Goal: Information Seeking & Learning: Learn about a topic

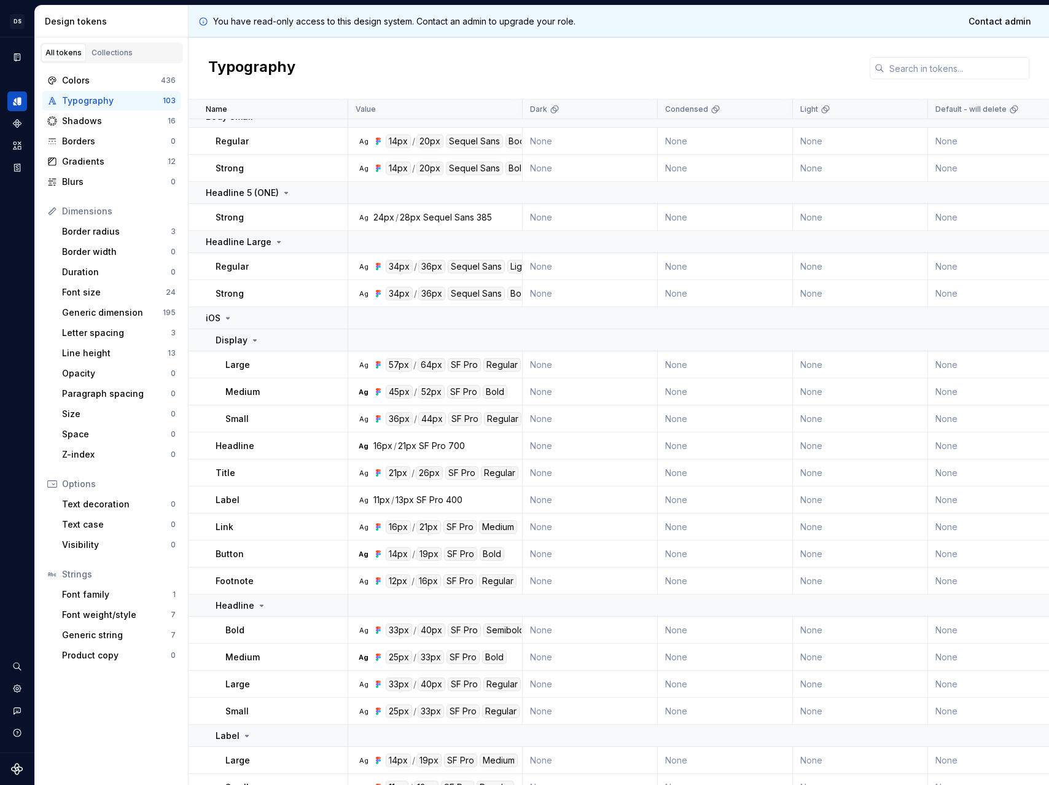
scroll to position [982, 0]
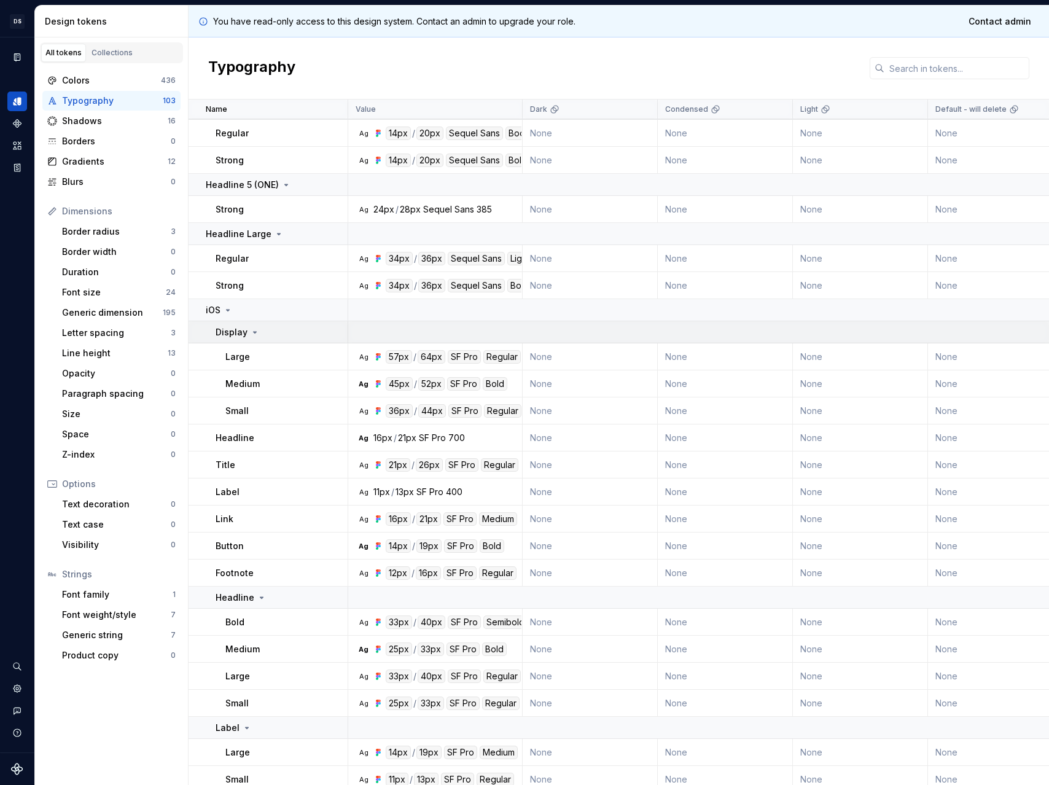
click at [250, 333] on icon at bounding box center [255, 332] width 10 height 10
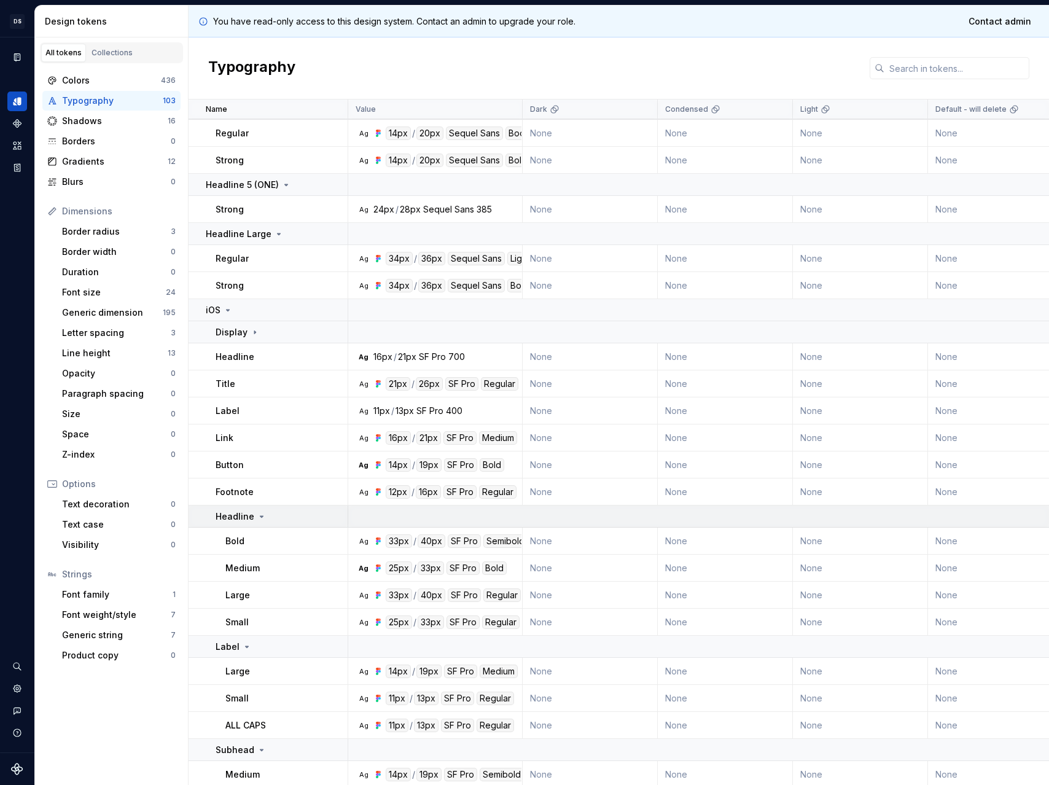
click at [246, 507] on td "Headline" at bounding box center [268, 516] width 160 height 22
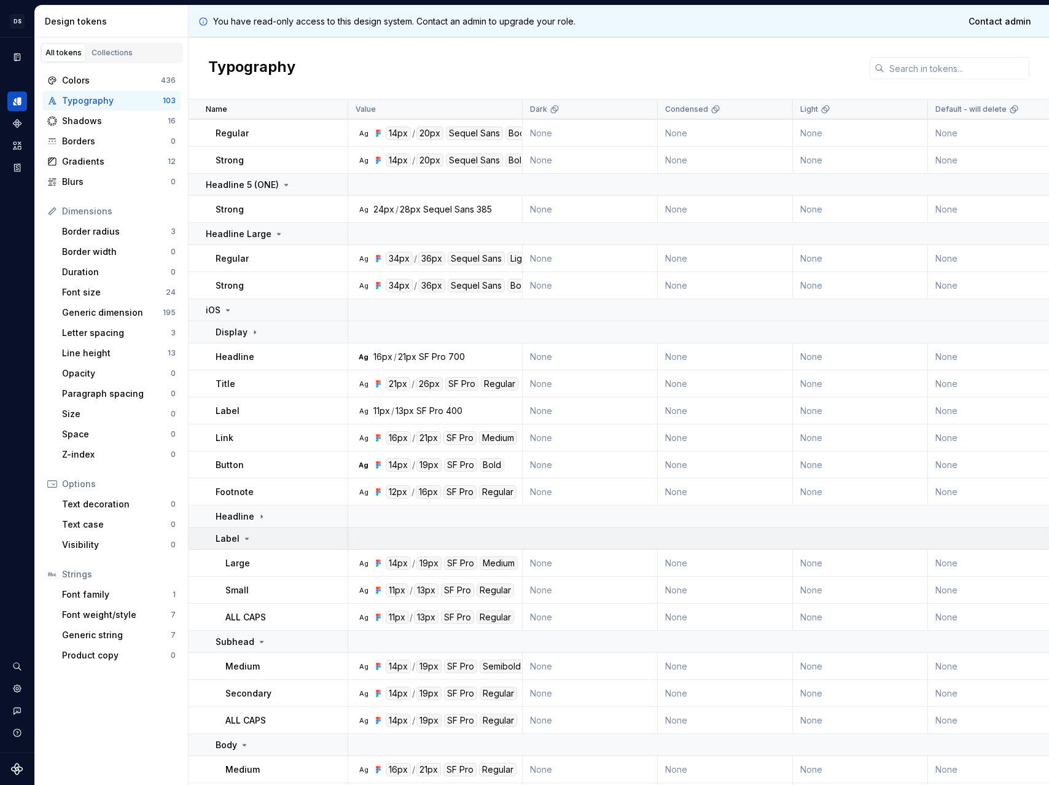
click at [249, 542] on icon at bounding box center [247, 539] width 10 height 10
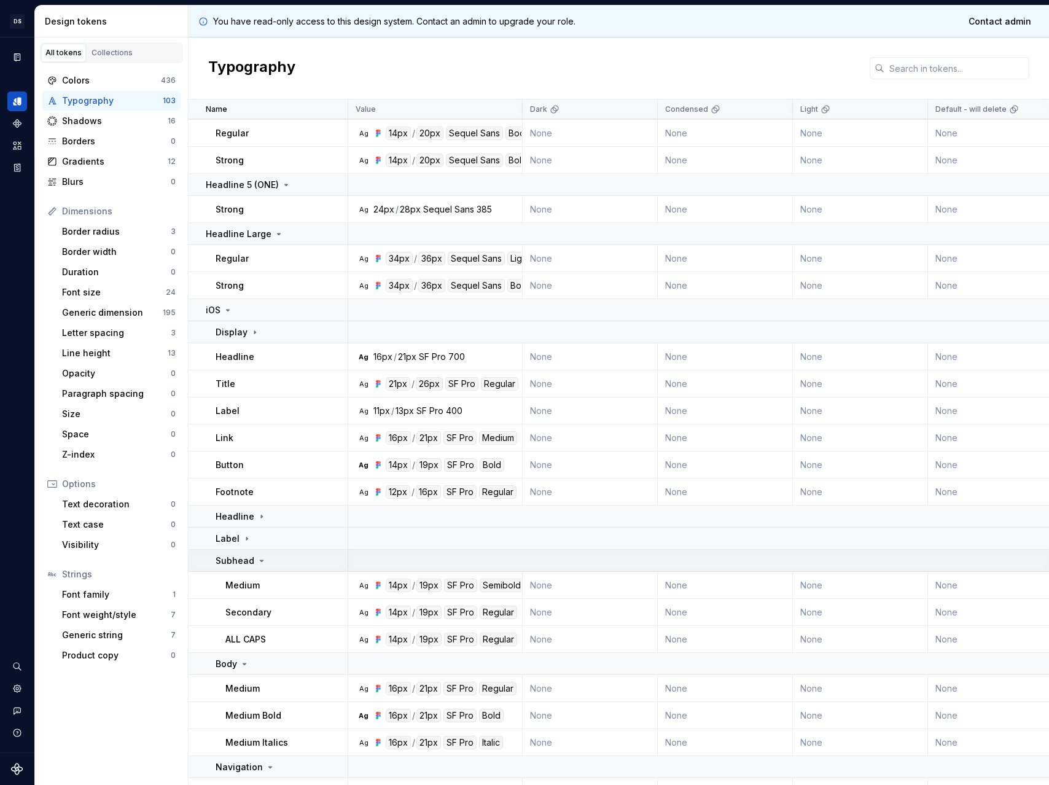
click at [261, 557] on icon at bounding box center [262, 561] width 10 height 10
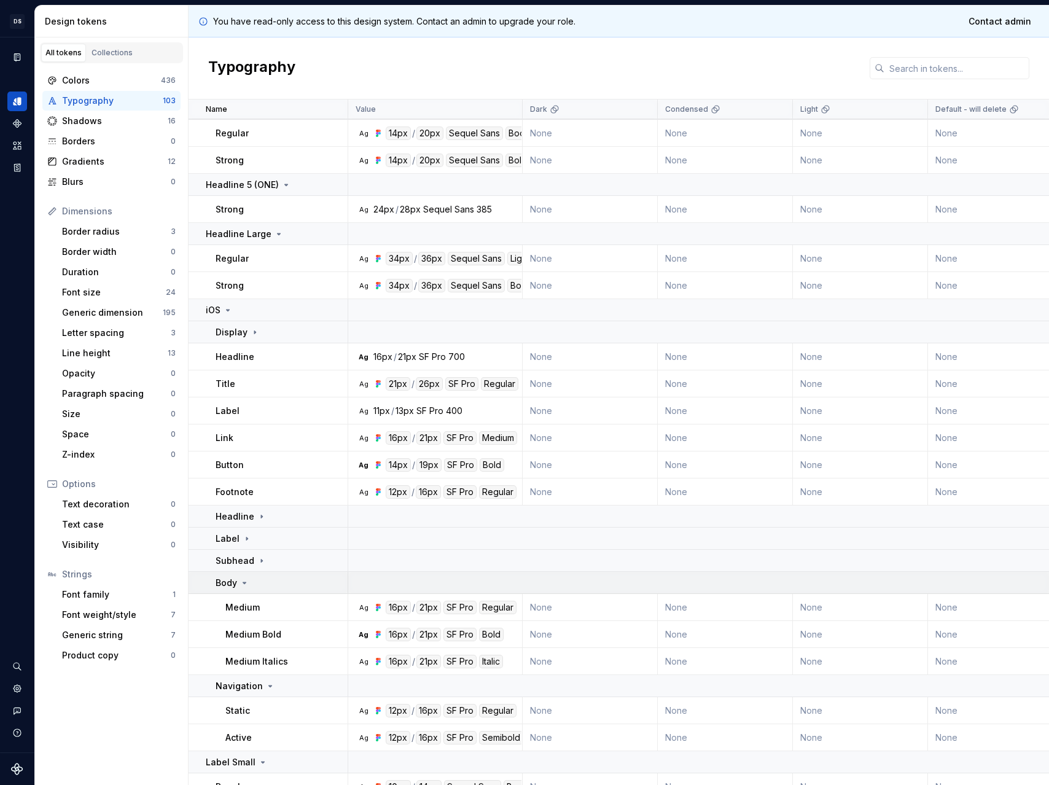
click at [262, 577] on div "Body" at bounding box center [280, 582] width 131 height 12
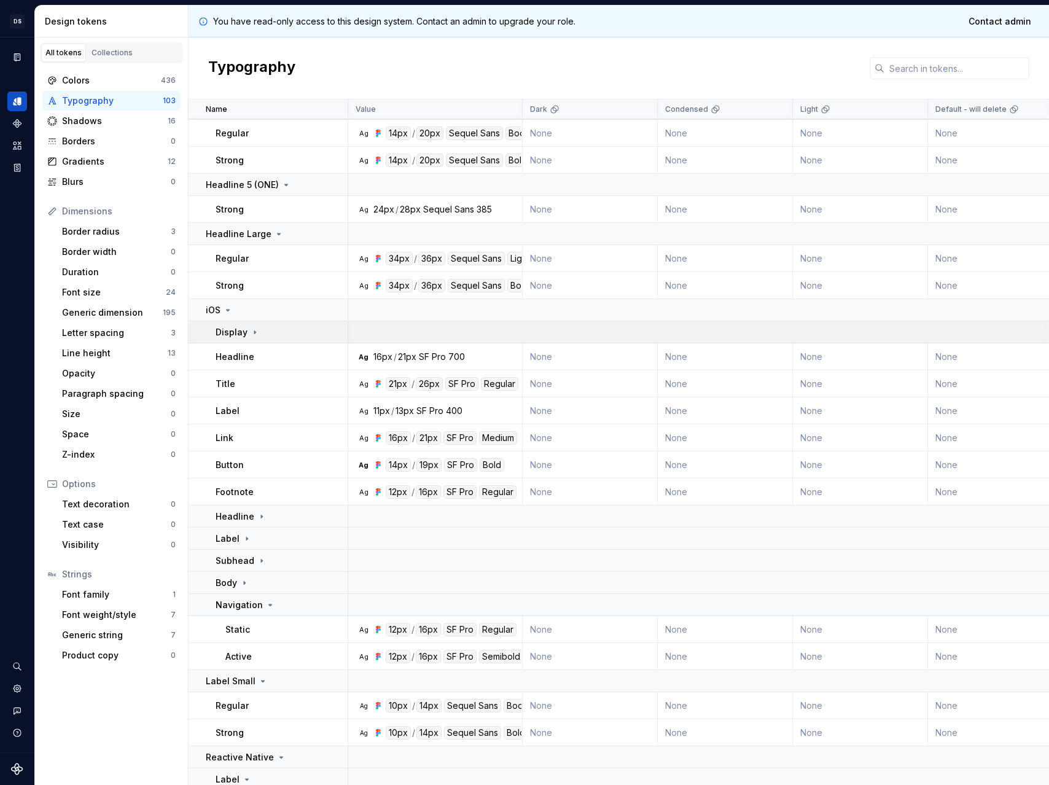
click at [236, 341] on td "Display" at bounding box center [268, 332] width 160 height 22
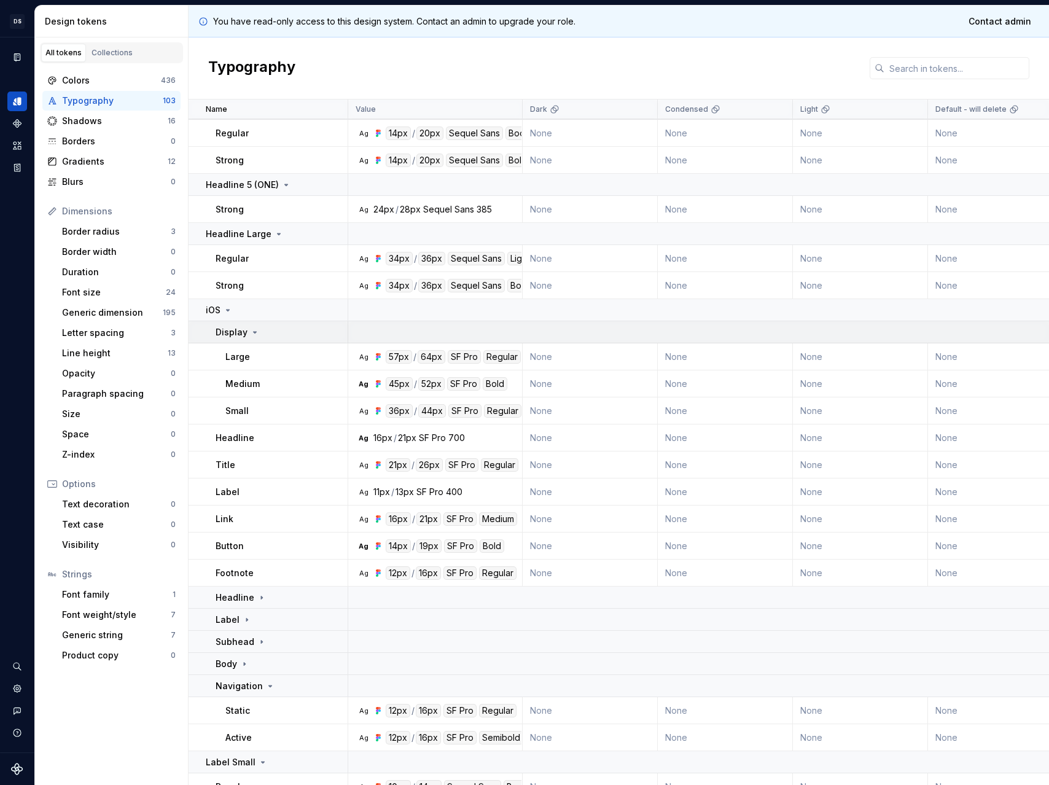
click at [250, 331] on icon at bounding box center [255, 332] width 10 height 10
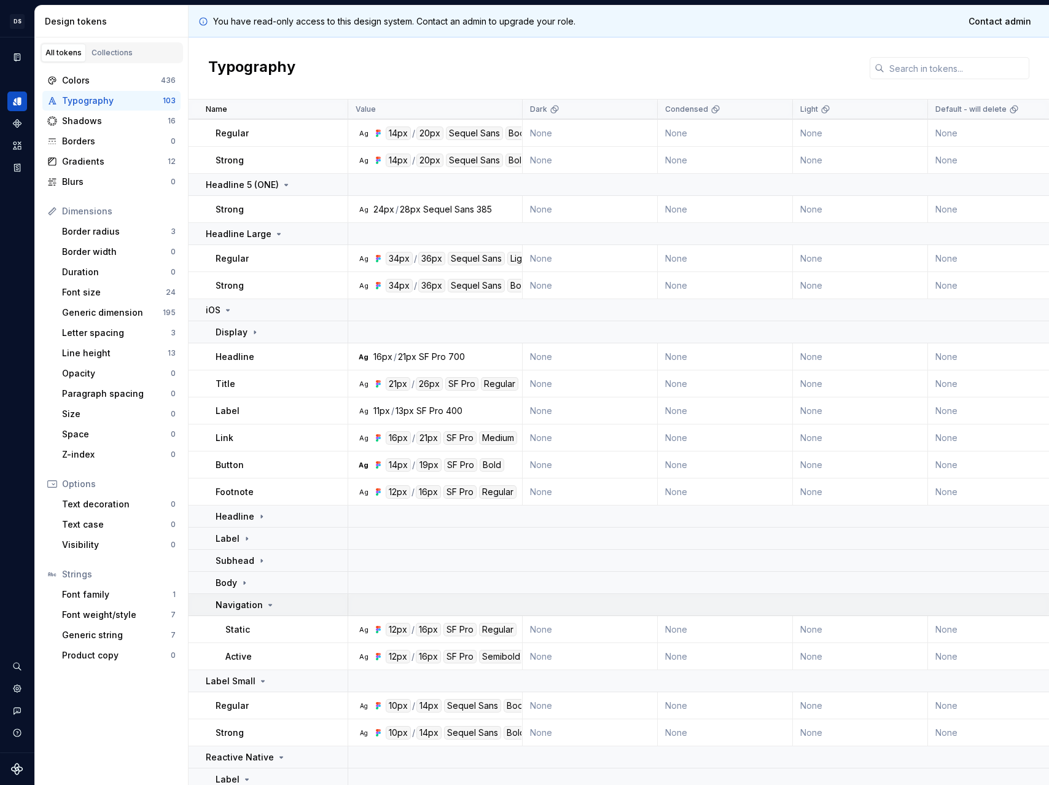
click at [253, 601] on p "Navigation" at bounding box center [238, 605] width 47 height 12
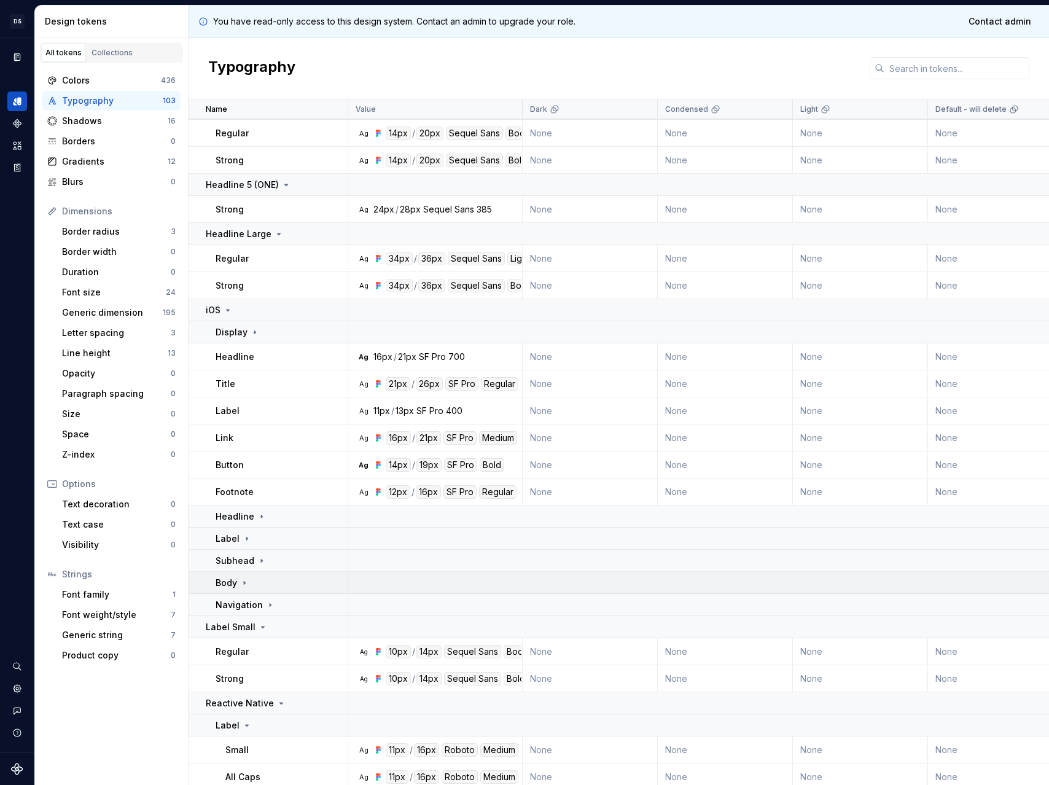
click at [253, 581] on div "Body" at bounding box center [280, 582] width 131 height 12
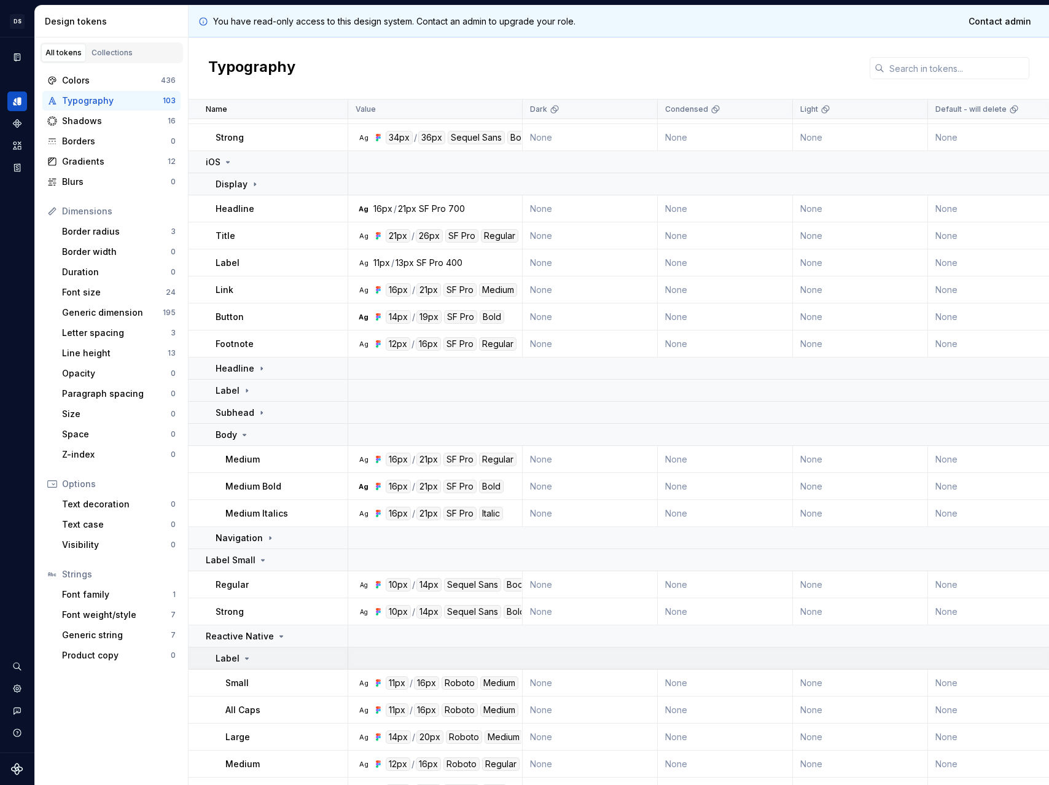
scroll to position [1146, 0]
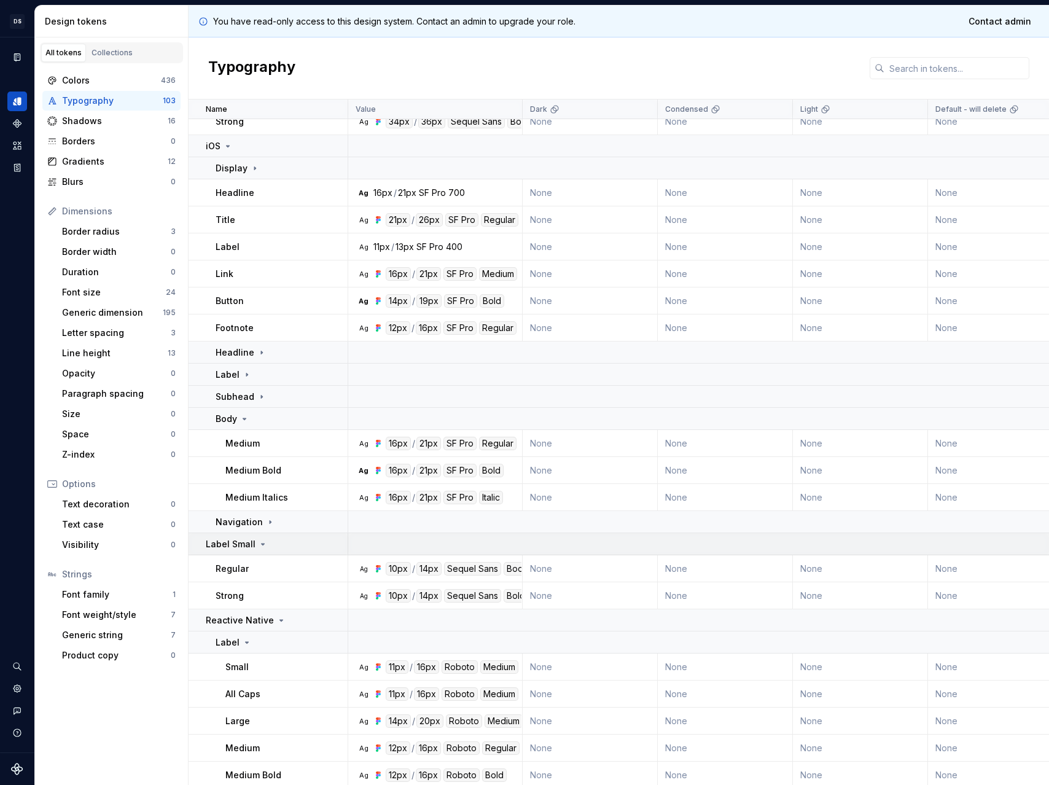
click at [265, 545] on div "Label Small" at bounding box center [276, 544] width 141 height 12
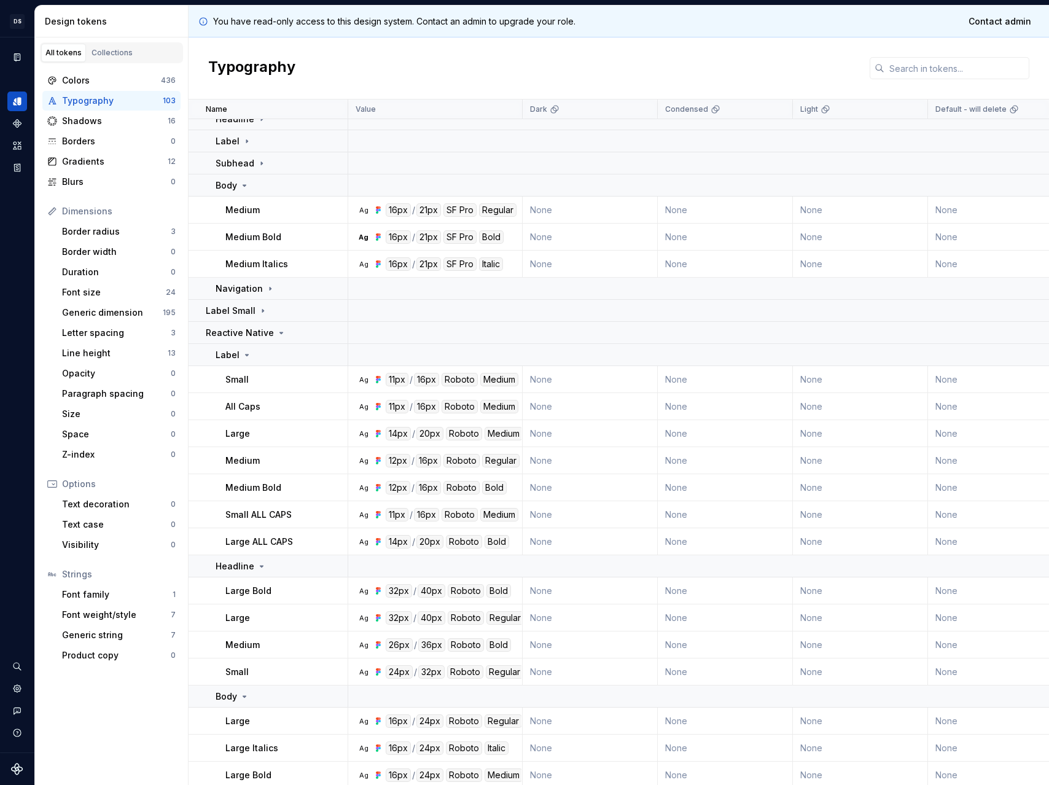
scroll to position [1371, 0]
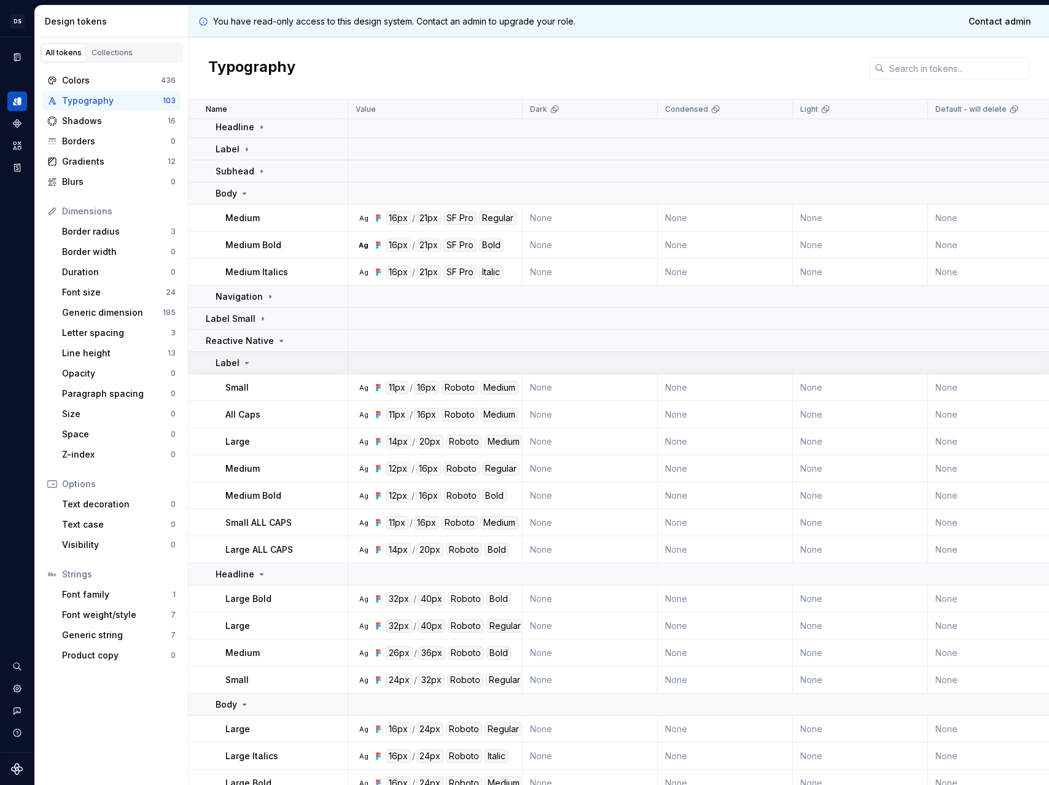
click at [247, 355] on td "Label" at bounding box center [268, 363] width 160 height 22
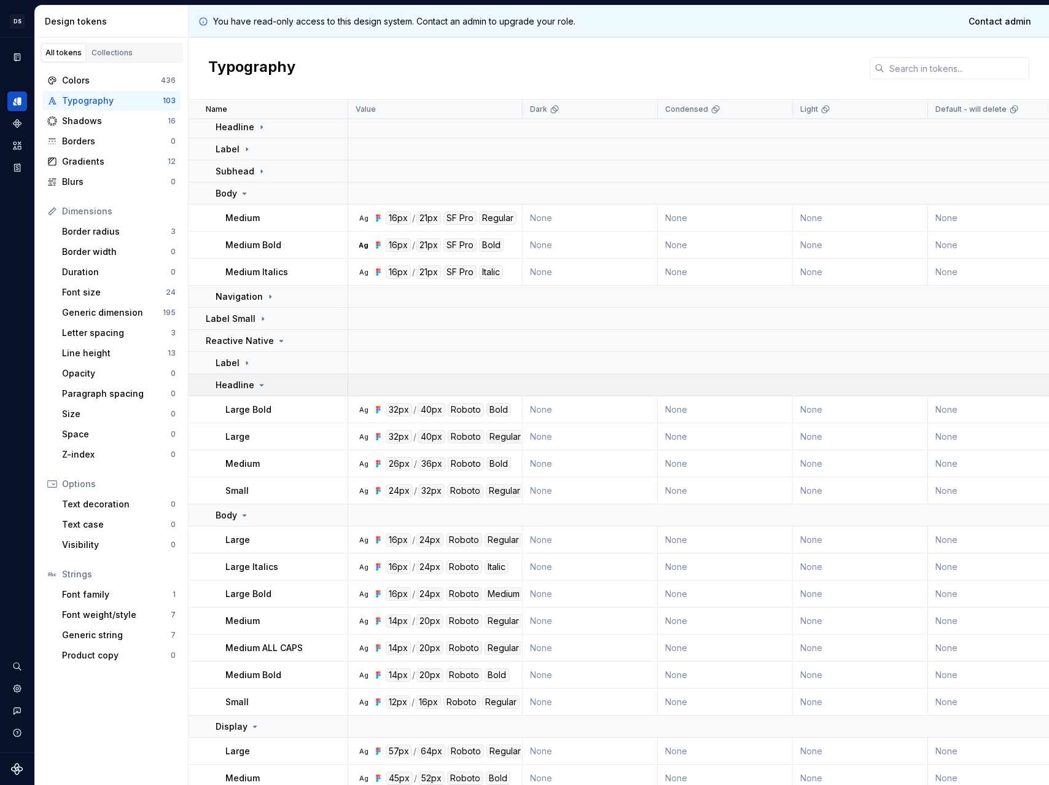
click at [246, 383] on p "Headline" at bounding box center [234, 385] width 39 height 12
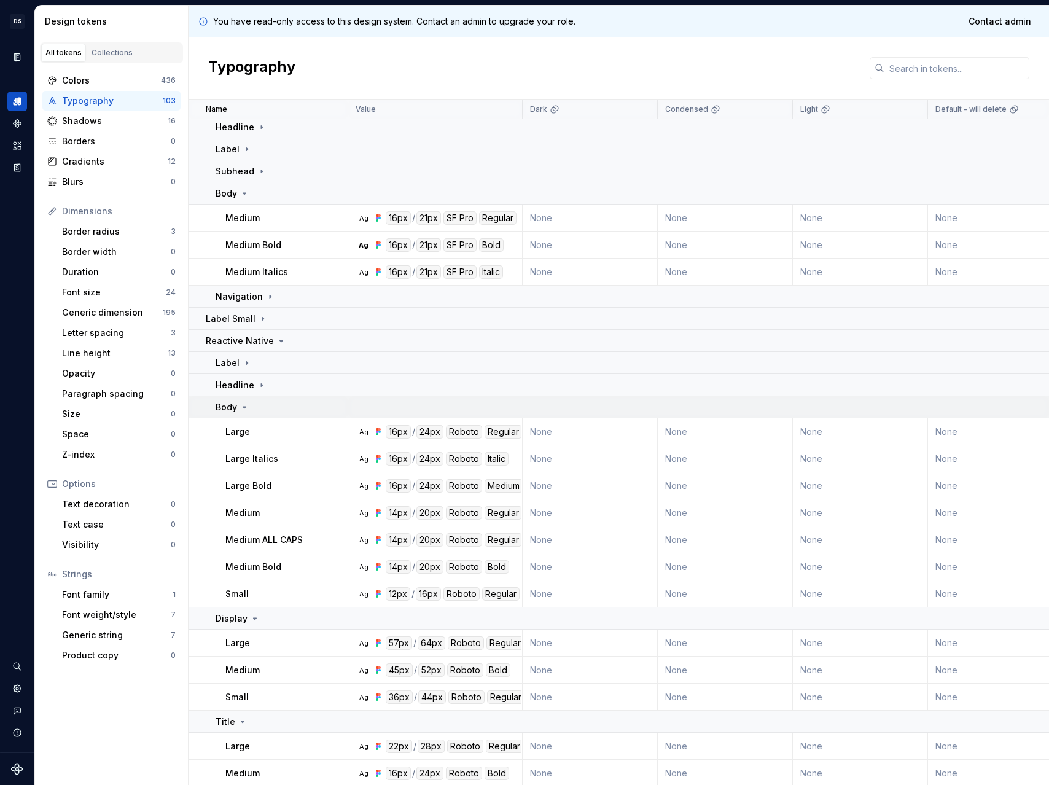
click at [244, 408] on icon at bounding box center [244, 406] width 3 height 1
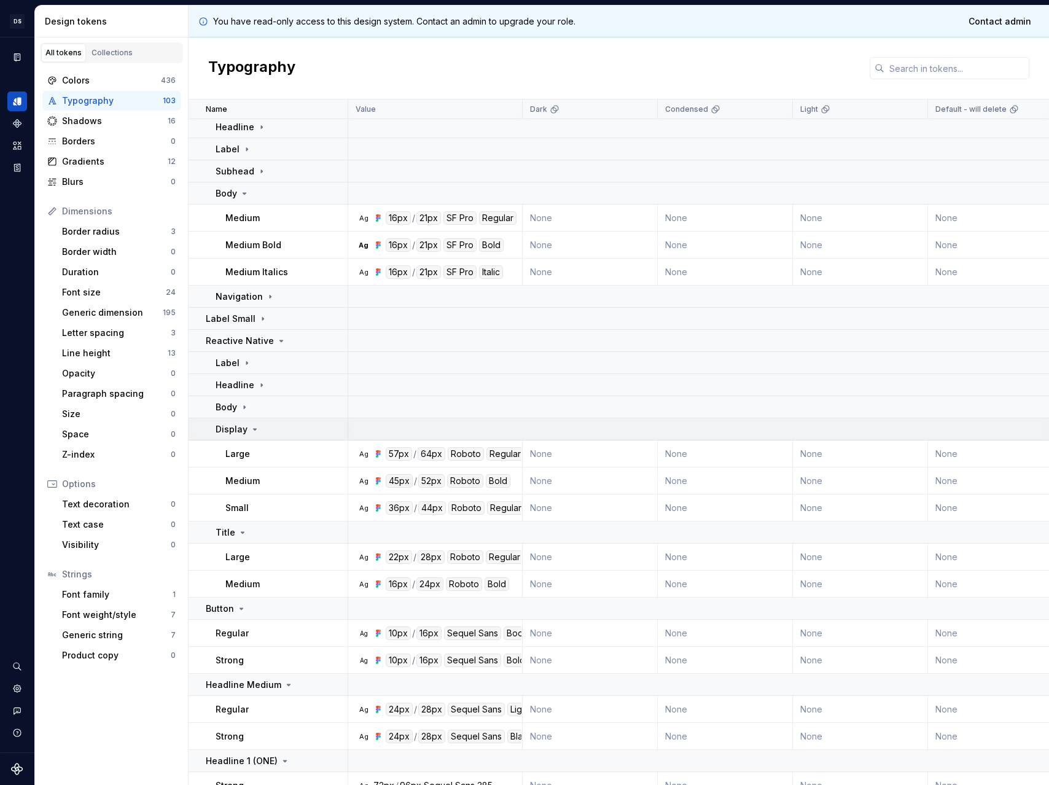
click at [243, 424] on p "Display" at bounding box center [231, 429] width 32 height 12
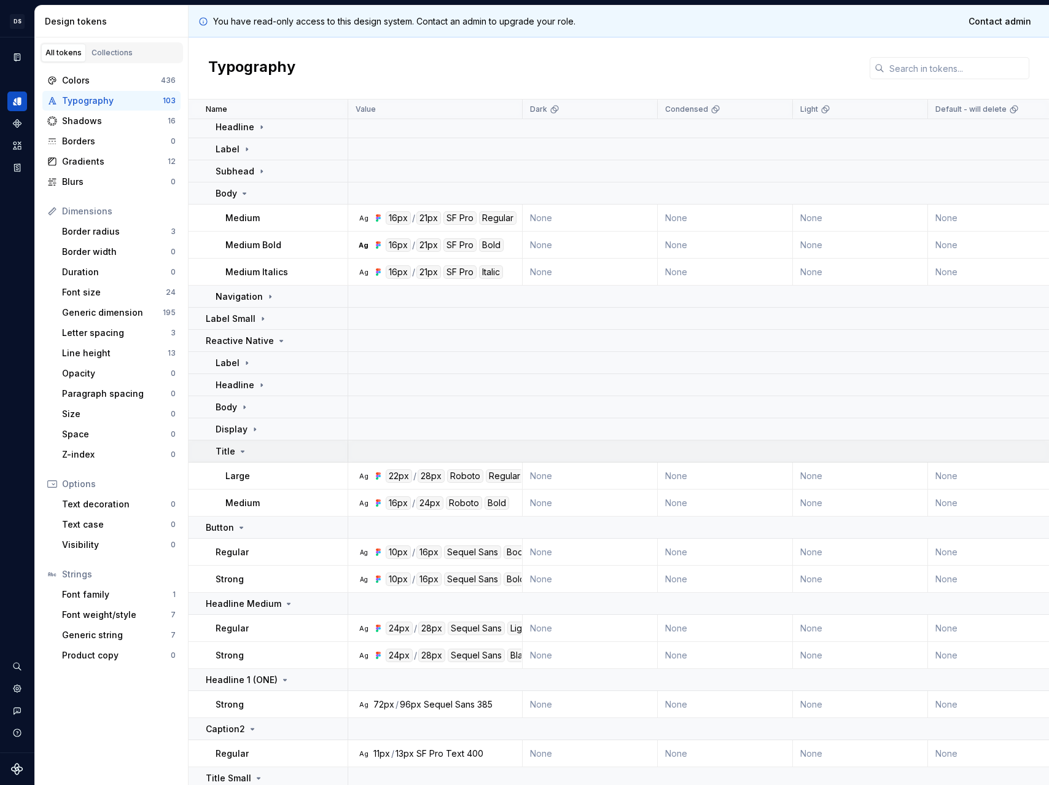
click at [246, 446] on div "Title" at bounding box center [231, 451] width 32 height 12
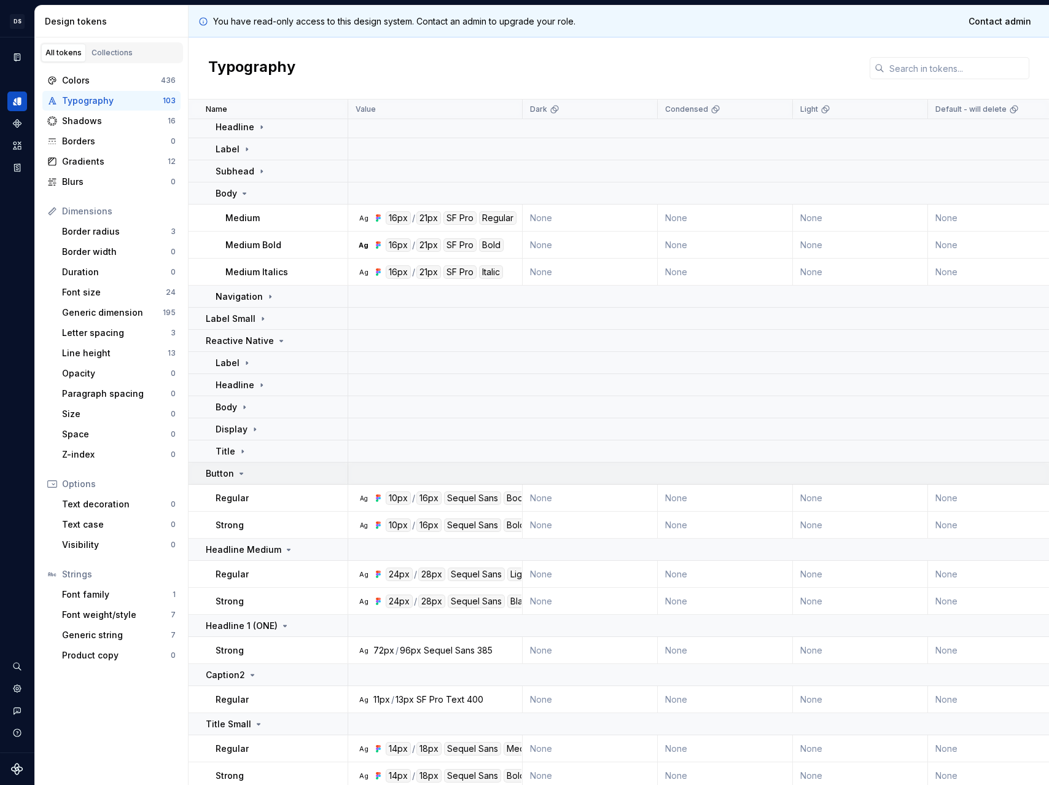
click at [252, 476] on div "Button" at bounding box center [276, 473] width 141 height 12
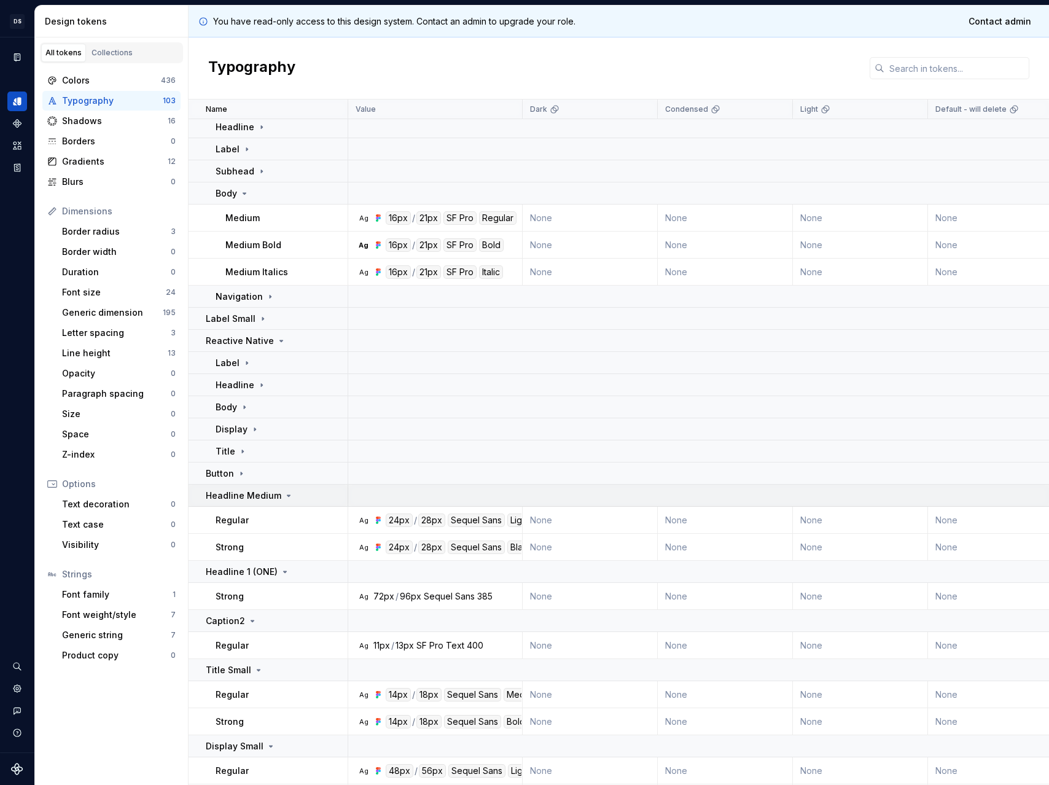
click at [252, 491] on p "Headline Medium" at bounding box center [244, 495] width 76 height 12
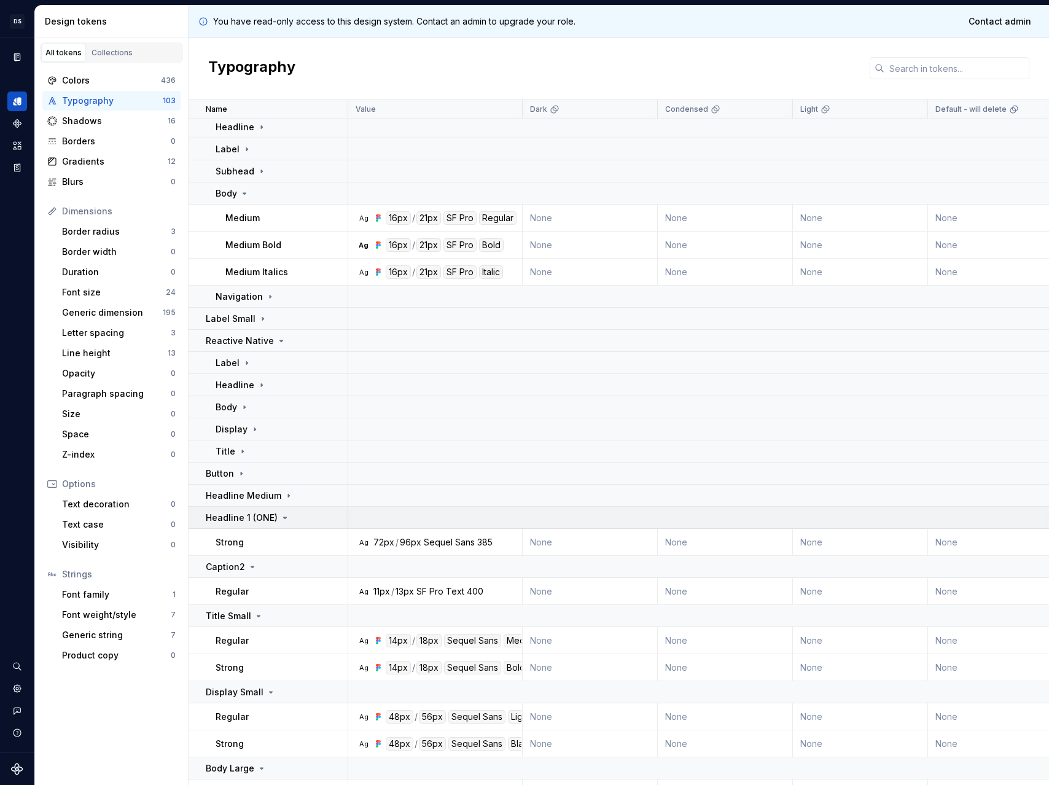
click at [252, 508] on td "Headline 1 (ONE)" at bounding box center [268, 518] width 160 height 22
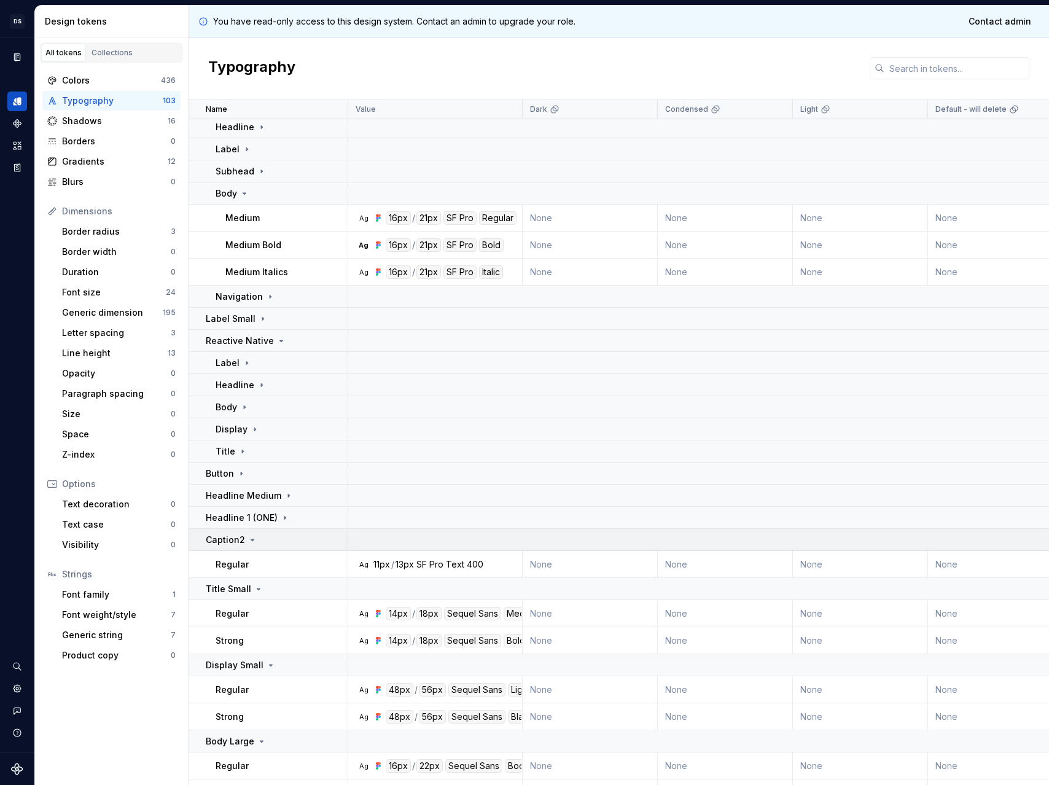
click at [249, 530] on td "Caption2" at bounding box center [268, 540] width 160 height 22
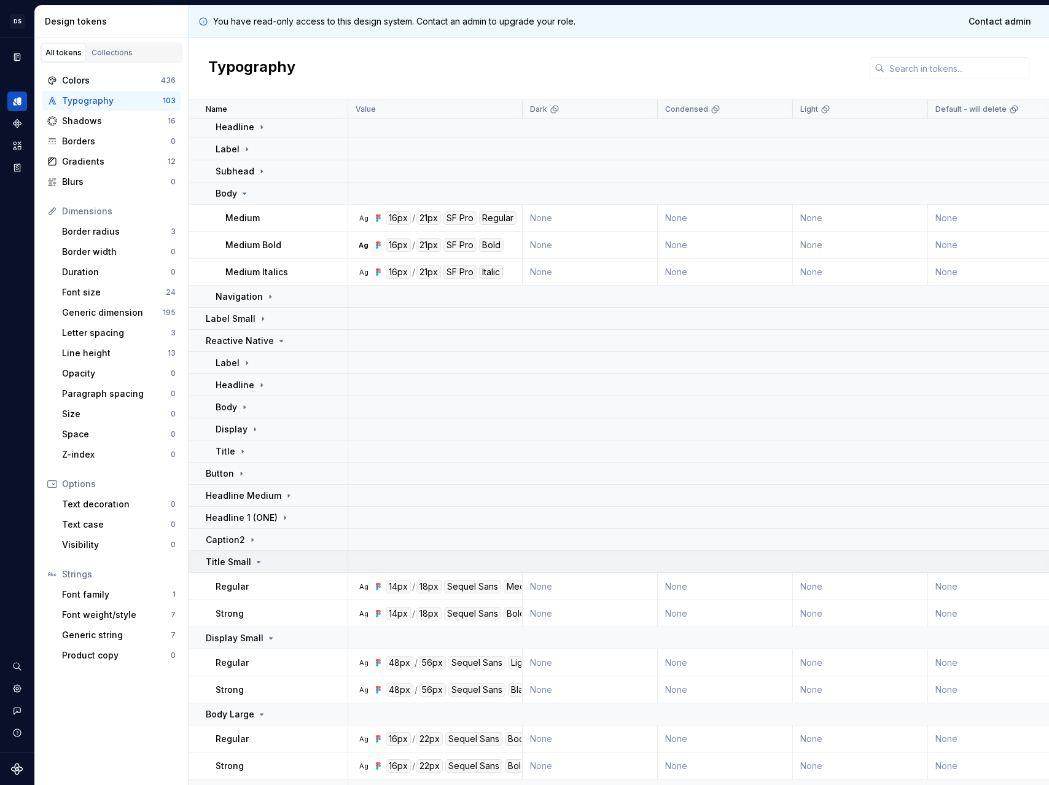
click at [254, 559] on icon at bounding box center [259, 562] width 10 height 10
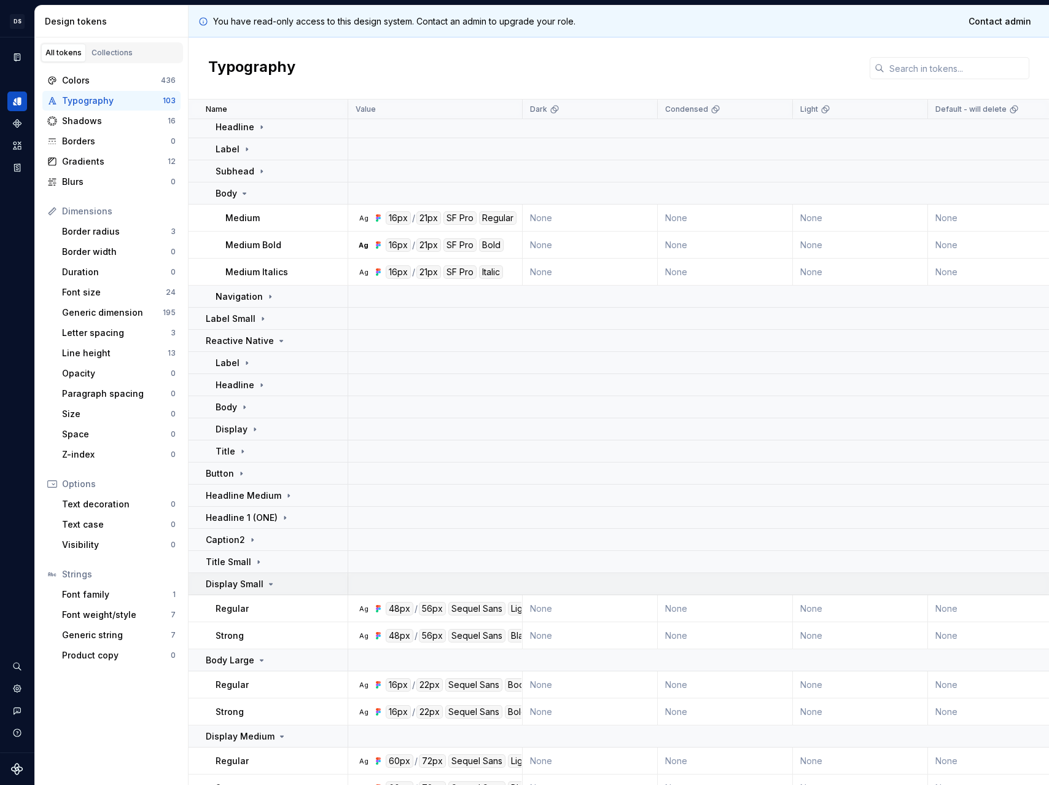
click at [257, 578] on p "Display Small" at bounding box center [235, 584] width 58 height 12
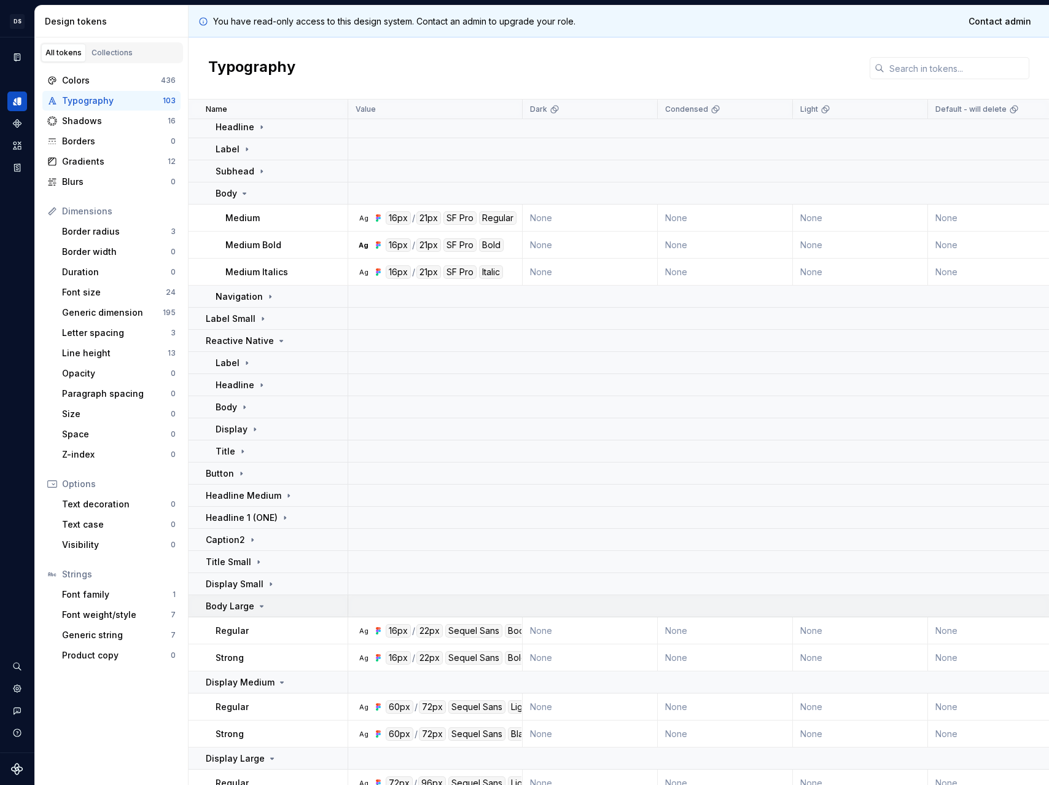
click at [244, 605] on p "Body Large" at bounding box center [230, 606] width 49 height 12
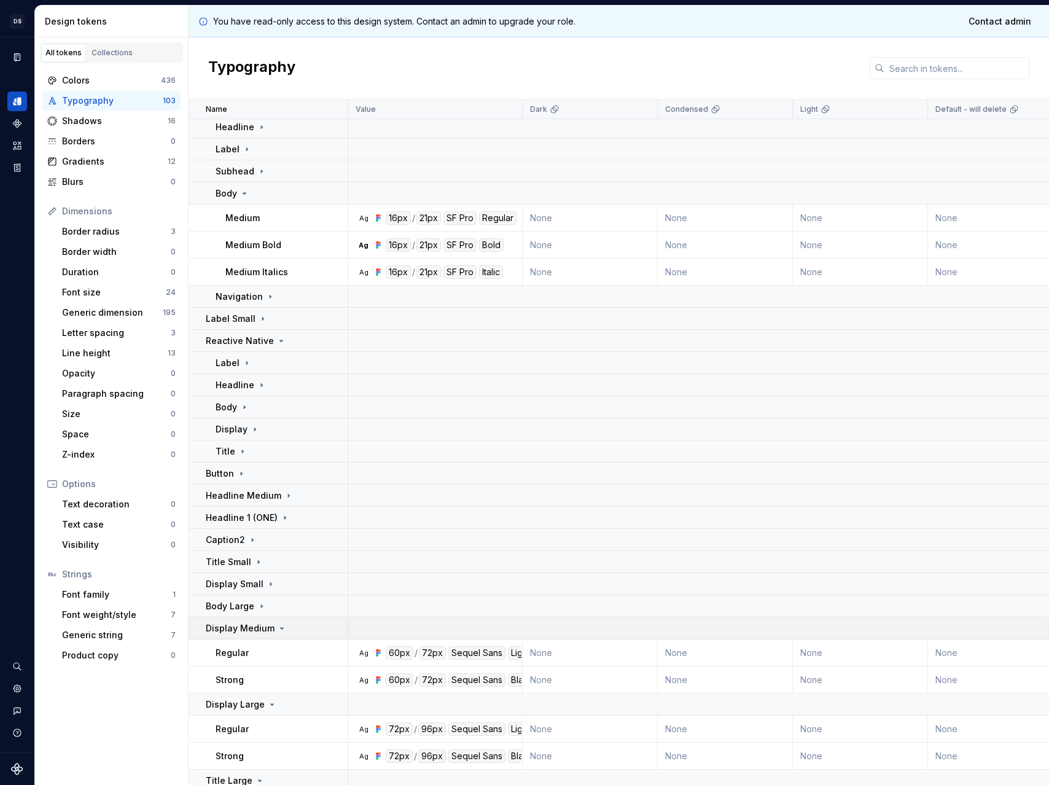
click at [282, 627] on icon at bounding box center [282, 628] width 10 height 10
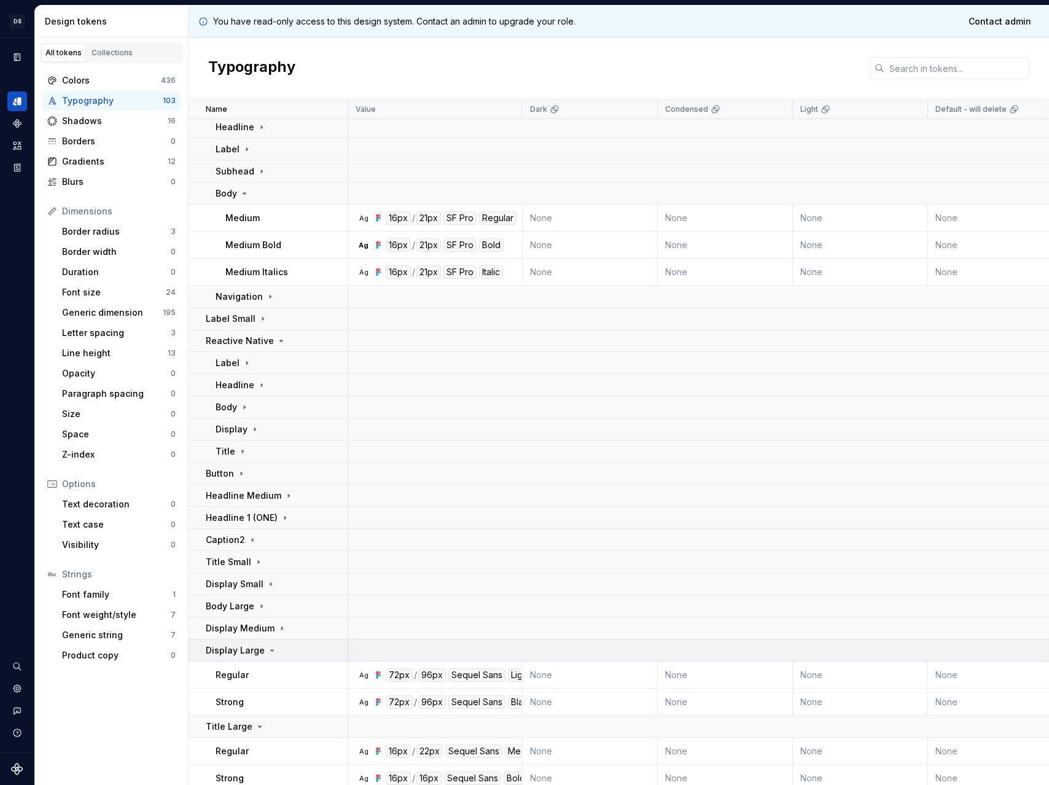
click at [279, 648] on div "Display Large" at bounding box center [276, 650] width 141 height 12
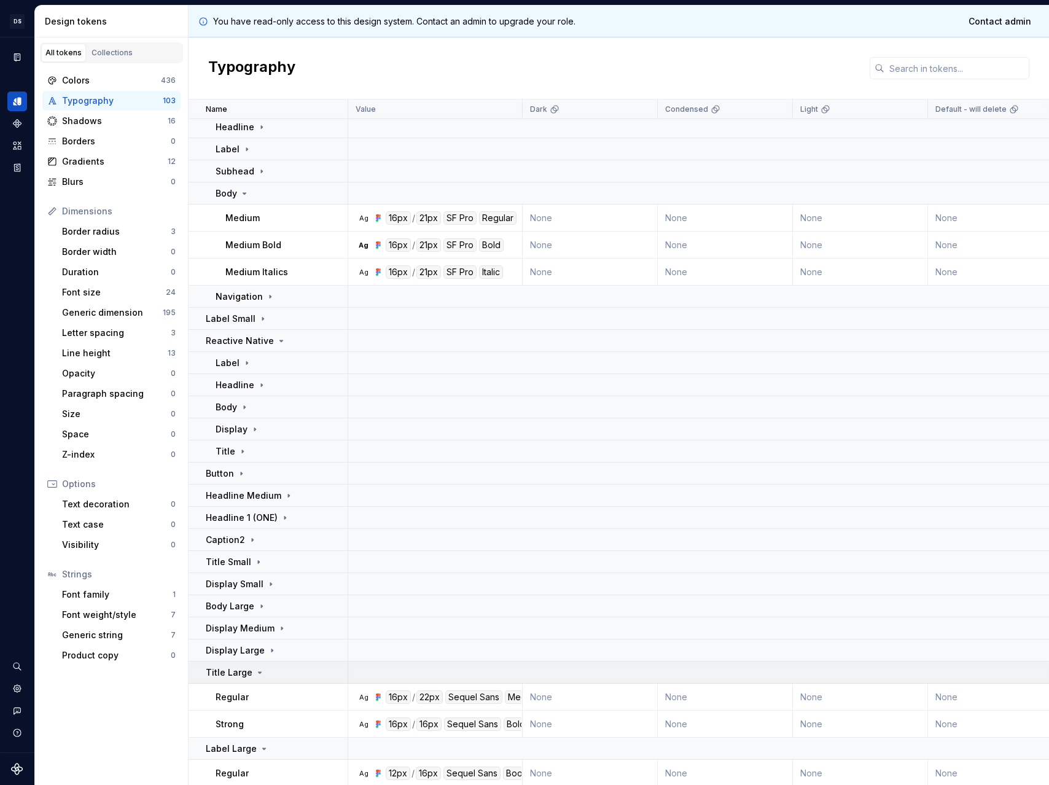
click at [273, 670] on div "Title Large" at bounding box center [276, 672] width 141 height 12
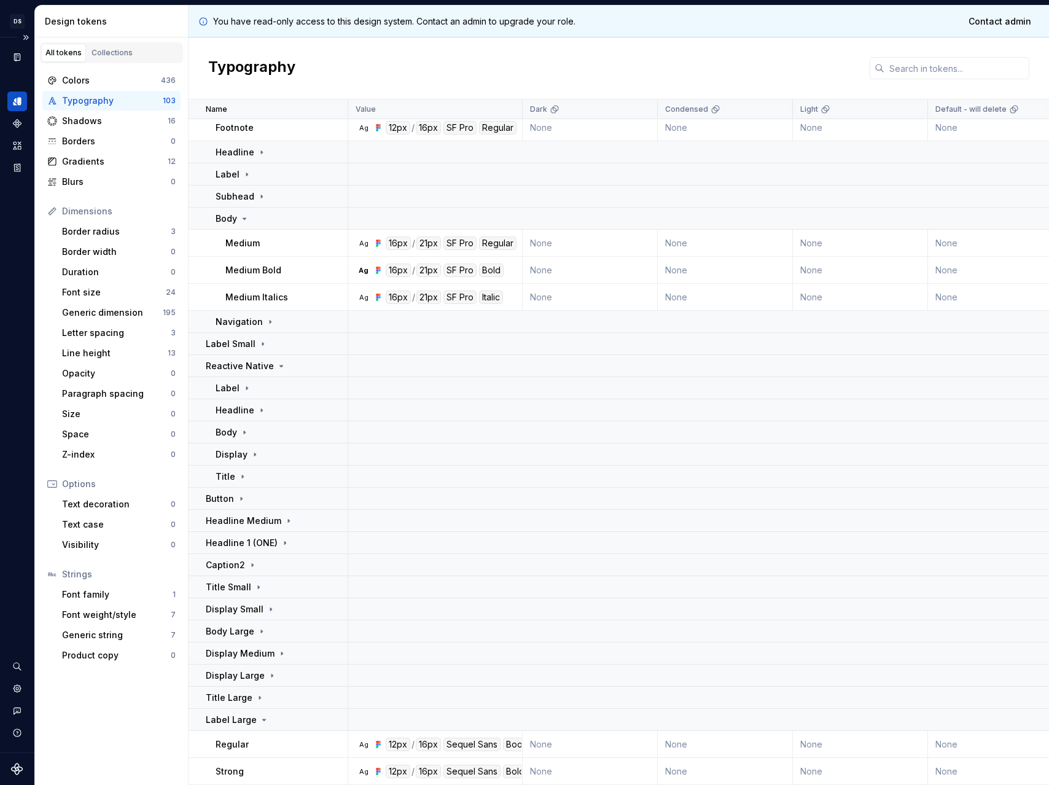
scroll to position [1039, 0]
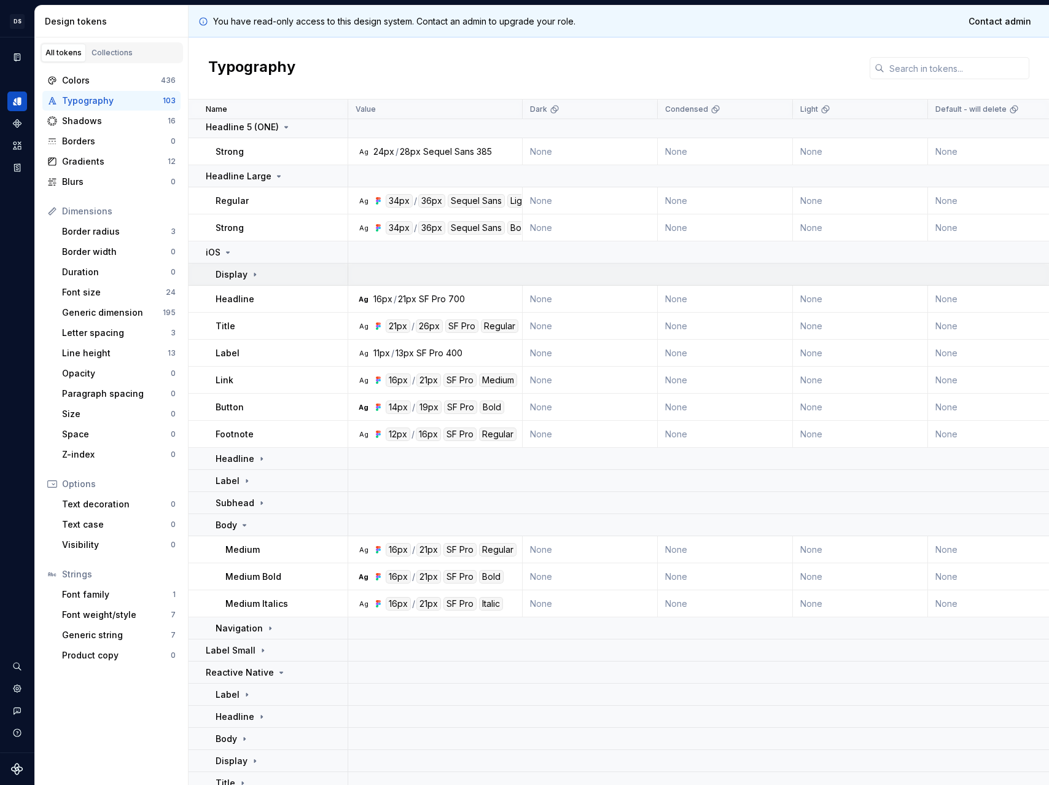
click at [245, 274] on p "Display" at bounding box center [231, 274] width 32 height 12
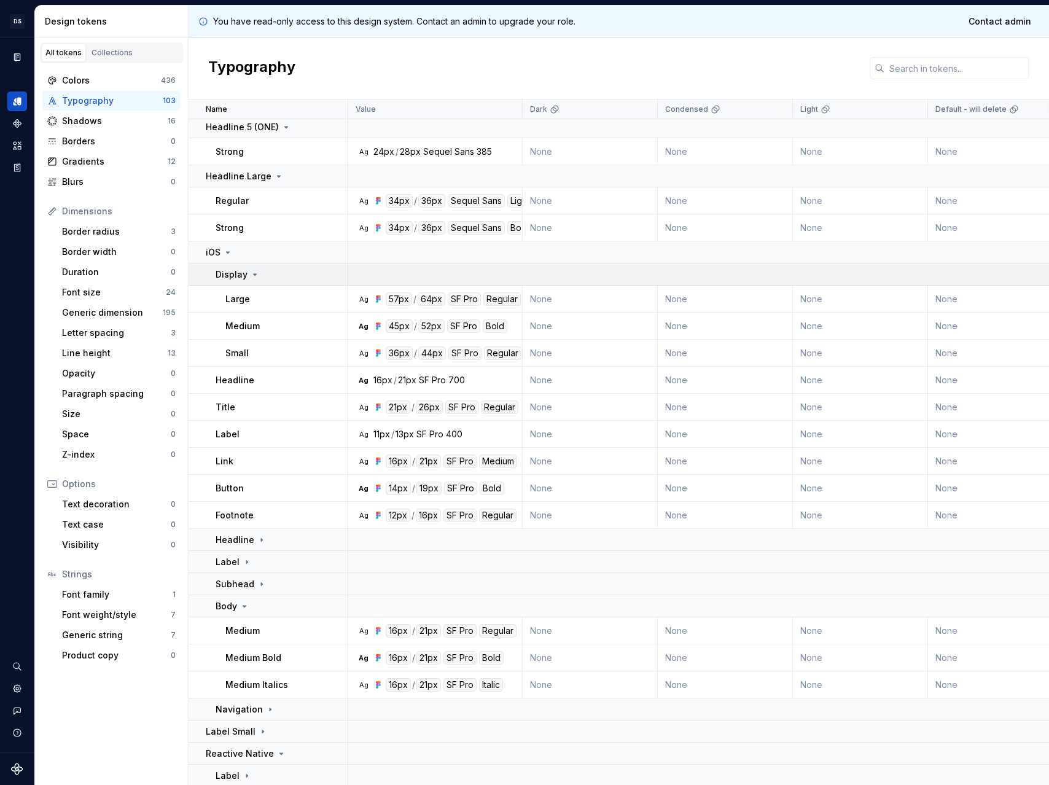
click at [245, 274] on p "Display" at bounding box center [231, 274] width 32 height 12
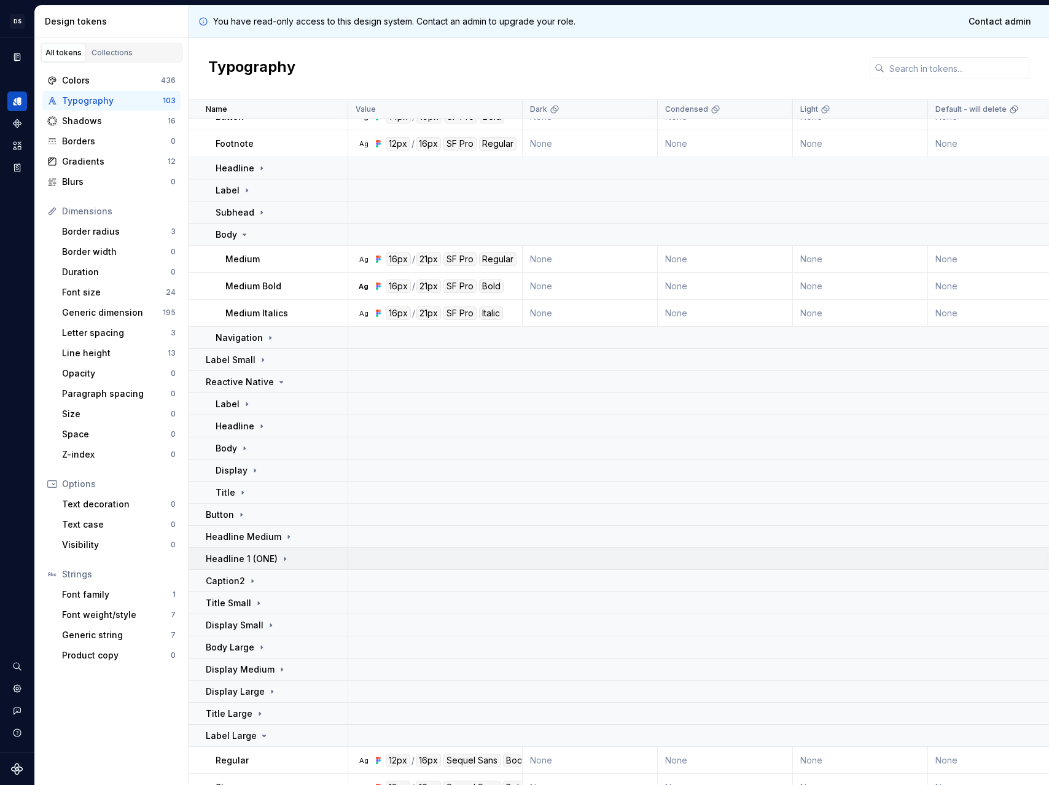
scroll to position [1353, 0]
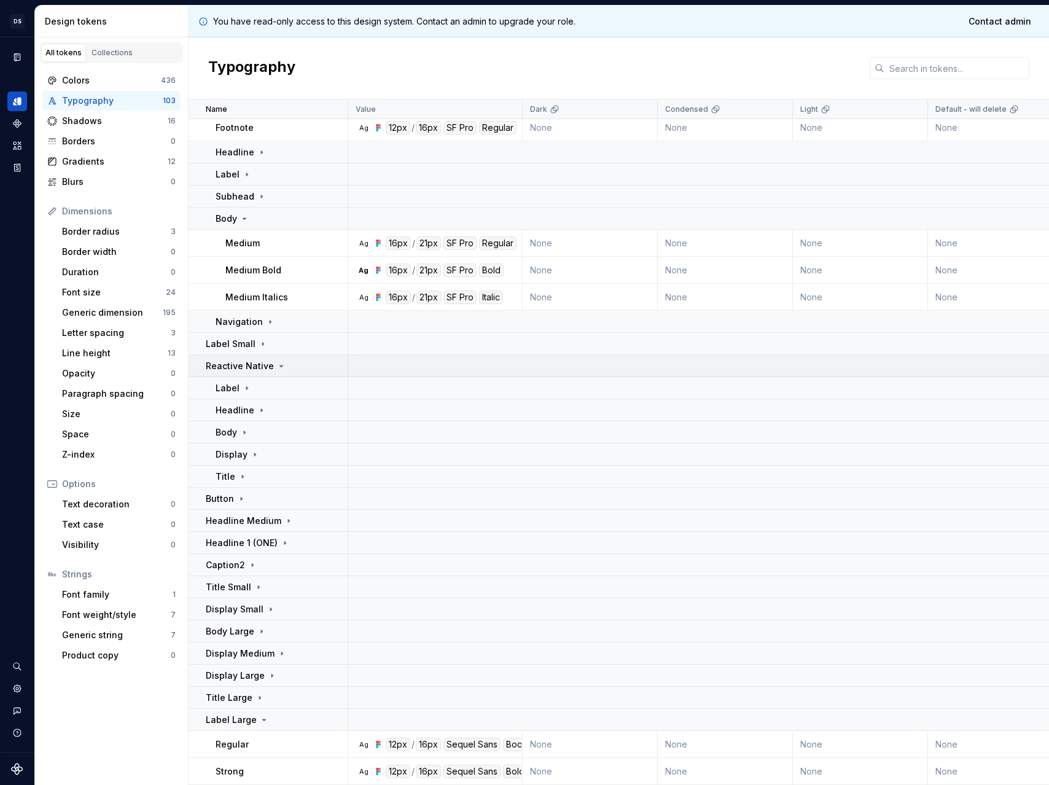
click at [270, 361] on div "Reactive Native" at bounding box center [246, 366] width 80 height 12
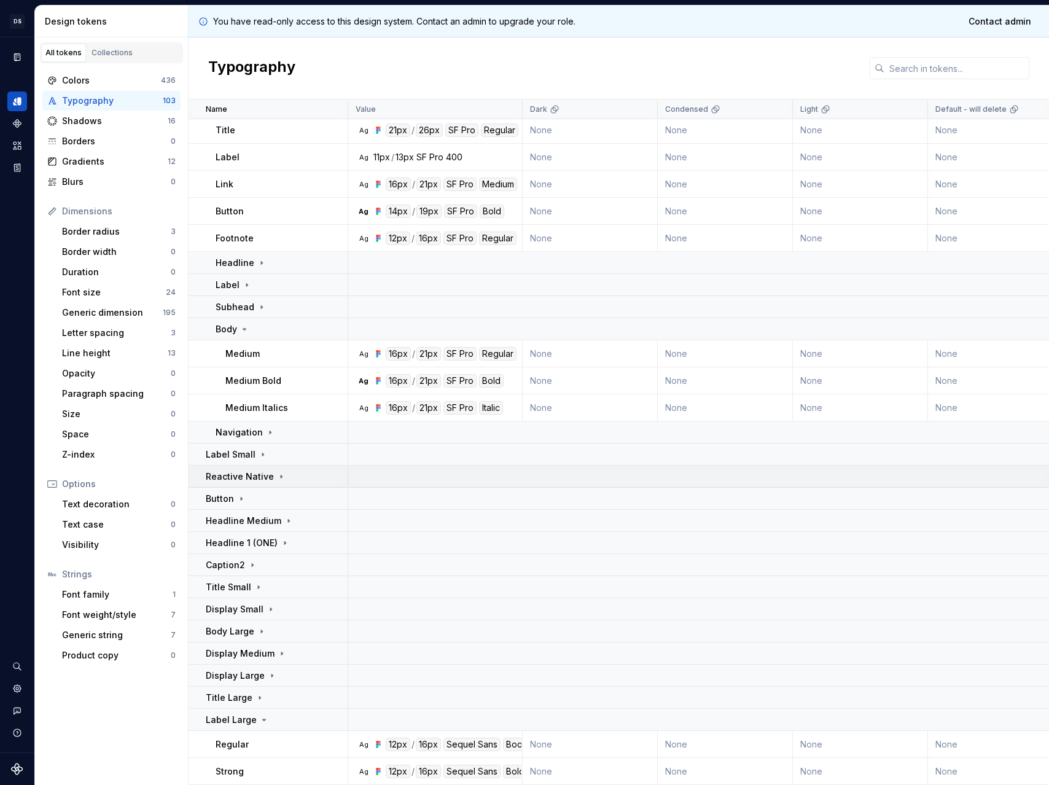
click at [264, 470] on p "Reactive Native" at bounding box center [240, 476] width 68 height 12
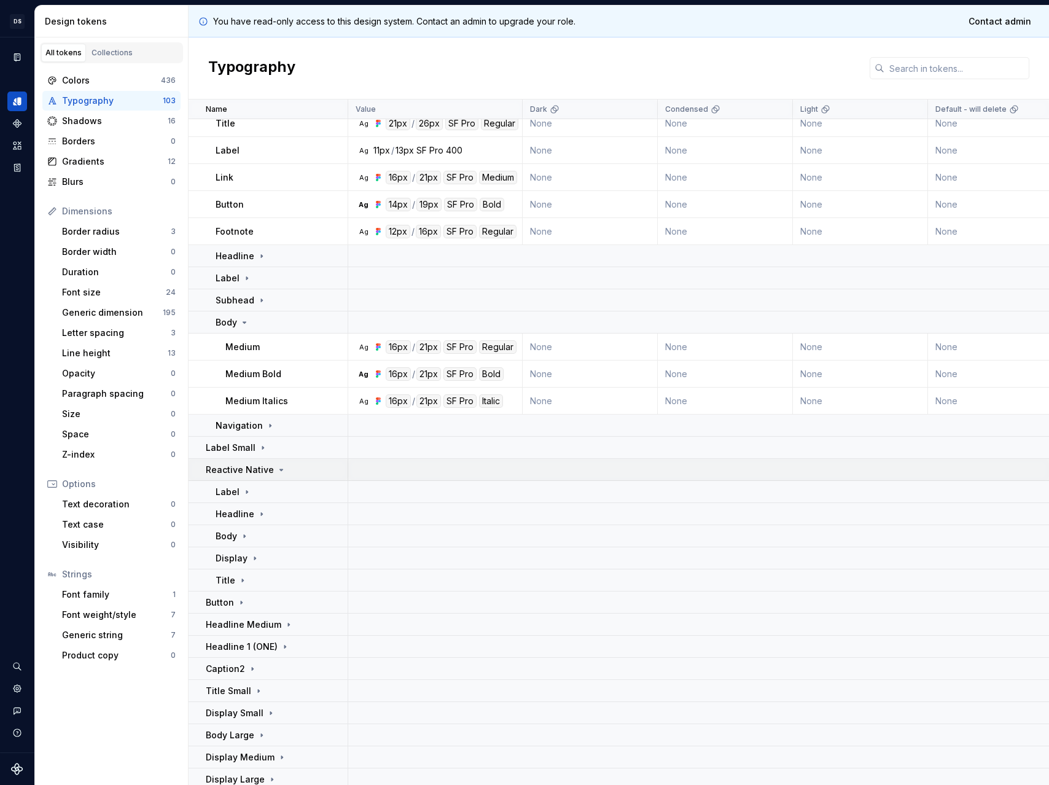
scroll to position [1353, 0]
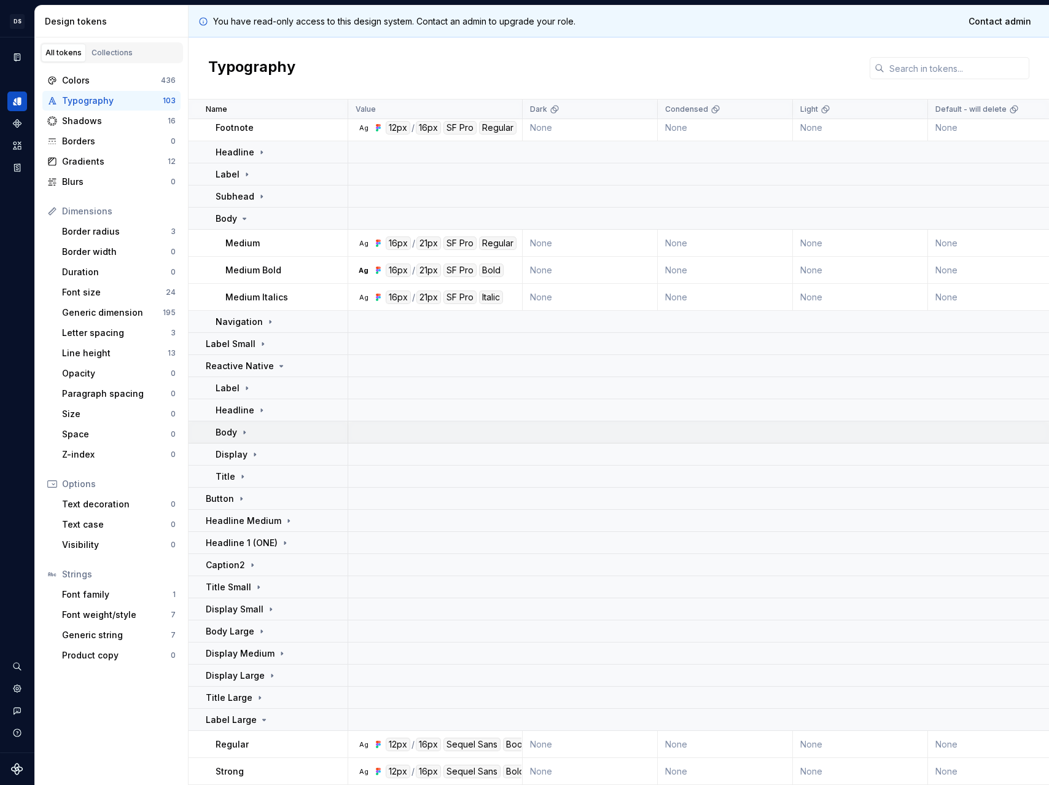
click at [245, 429] on icon at bounding box center [244, 432] width 10 height 10
